Goal: Check status: Check status

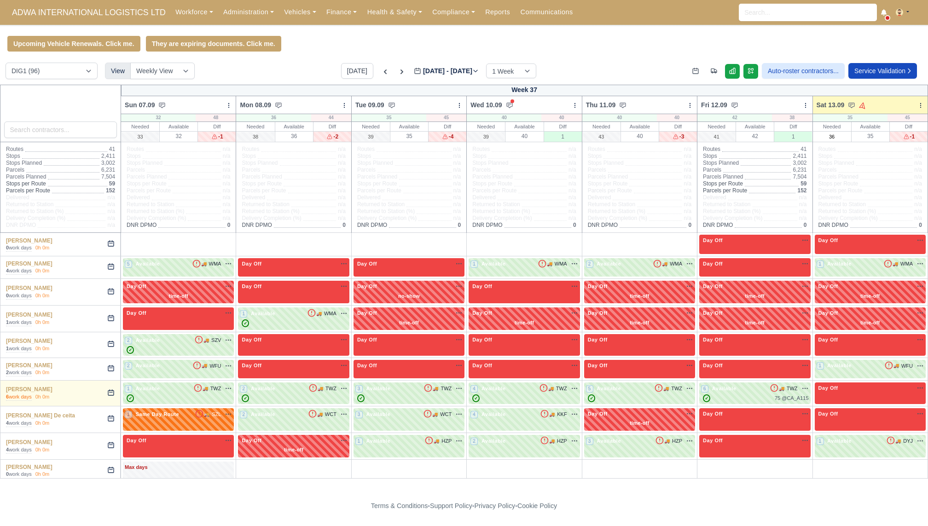
click at [735, 207] on span "Returned to Station" at bounding box center [726, 204] width 47 height 7
click at [546, 46] on div "Upcoming Vehicle Renewals. Click me. They are expiring documents. Click me." at bounding box center [464, 44] width 928 height 16
click at [644, 63] on div "DIG1 (96) DHW1 (61) View Weekly View Wave times Daily Roster [DATE] [DATE] - [D…" at bounding box center [464, 74] width 928 height 22
click at [638, 76] on div "DIG1 (96) DHW1 (61) View Weekly View Wave times Daily Roster [DATE] [DATE] - [D…" at bounding box center [464, 74] width 928 height 22
click at [627, 75] on div "DIG1 (96) DHW1 (61) View Weekly View Wave times Daily Roster [DATE] [DATE] - [D…" at bounding box center [464, 74] width 928 height 22
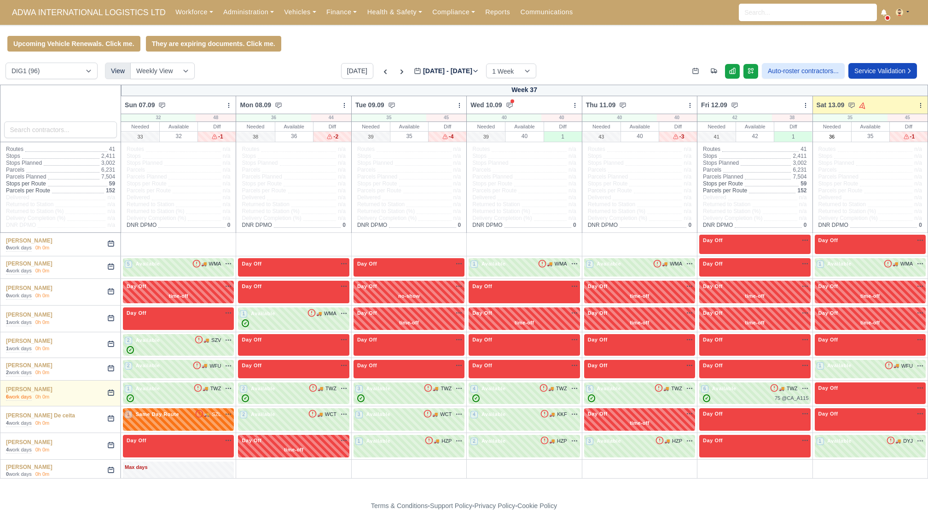
click at [597, 60] on div "Upcoming Vehicle Renewals. Click me. They are expiring documents. Click me. DIG…" at bounding box center [464, 261] width 928 height 450
